Goal: Information Seeking & Learning: Compare options

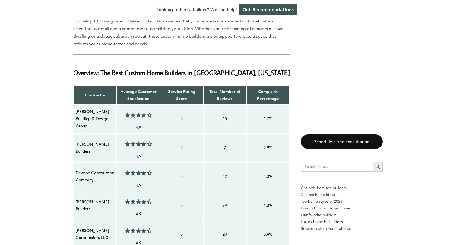
scroll to position [424, 0]
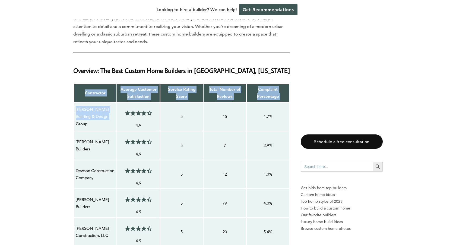
drag, startPoint x: 103, startPoint y: 120, endPoint x: 73, endPoint y: 114, distance: 30.4
click at [113, 121] on p "[PERSON_NAME] Building & Design Group" at bounding box center [95, 116] width 39 height 21
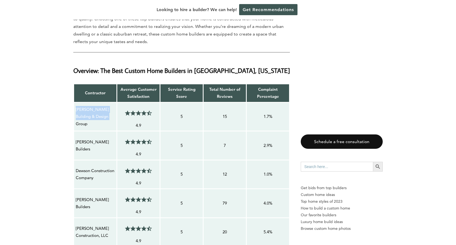
drag, startPoint x: 76, startPoint y: 113, endPoint x: 102, endPoint y: 119, distance: 27.2
click at [102, 119] on p "[PERSON_NAME] Building & Design Group" at bounding box center [95, 116] width 39 height 21
copy p "[PERSON_NAME] Building & Design Group"
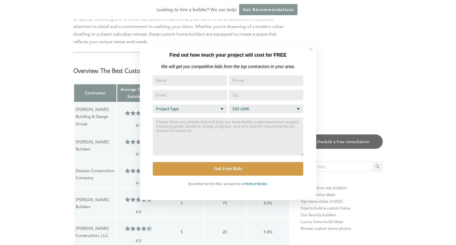
click at [313, 49] on icon at bounding box center [311, 49] width 6 height 6
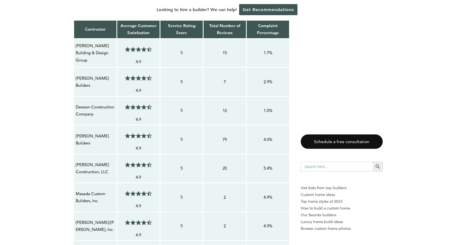
scroll to position [489, 0]
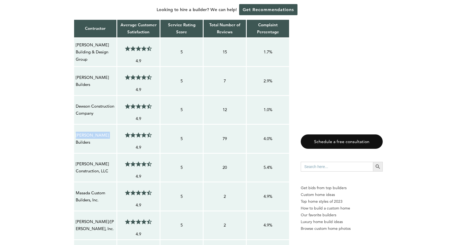
drag, startPoint x: 104, startPoint y: 139, endPoint x: 76, endPoint y: 139, distance: 28.8
click at [76, 139] on p "[PERSON_NAME] Builders" at bounding box center [95, 139] width 39 height 14
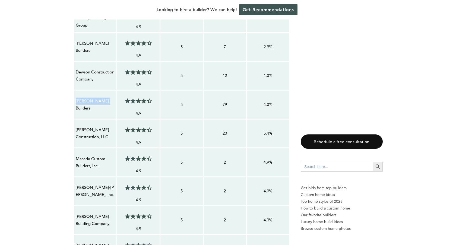
scroll to position [529, 0]
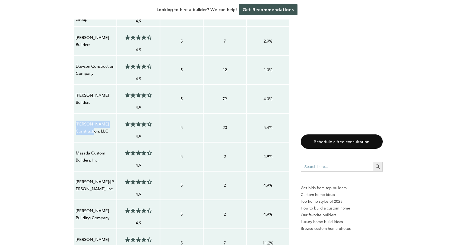
drag, startPoint x: 83, startPoint y: 131, endPoint x: 75, endPoint y: 126, distance: 9.1
click at [76, 126] on p "[PERSON_NAME] Construction, LLC" at bounding box center [95, 128] width 39 height 14
copy p "[PERSON_NAME] Construction, LLC"
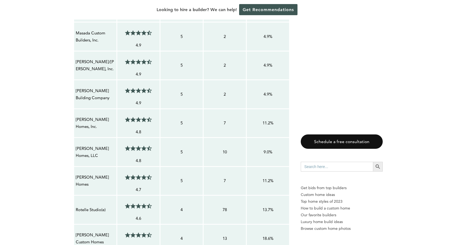
scroll to position [654, 0]
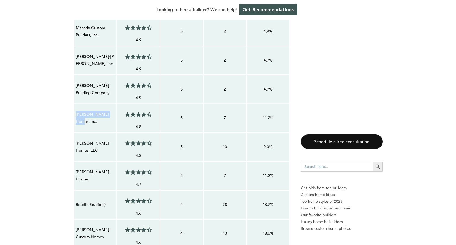
drag, startPoint x: 108, startPoint y: 118, endPoint x: 76, endPoint y: 119, distance: 32.0
click at [76, 119] on p "[PERSON_NAME] Homes, Inc." at bounding box center [95, 118] width 39 height 14
copy p "[PERSON_NAME] Homes, Inc"
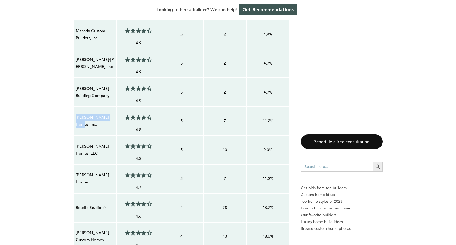
scroll to position [662, 0]
